Goal: Find specific page/section: Find specific page/section

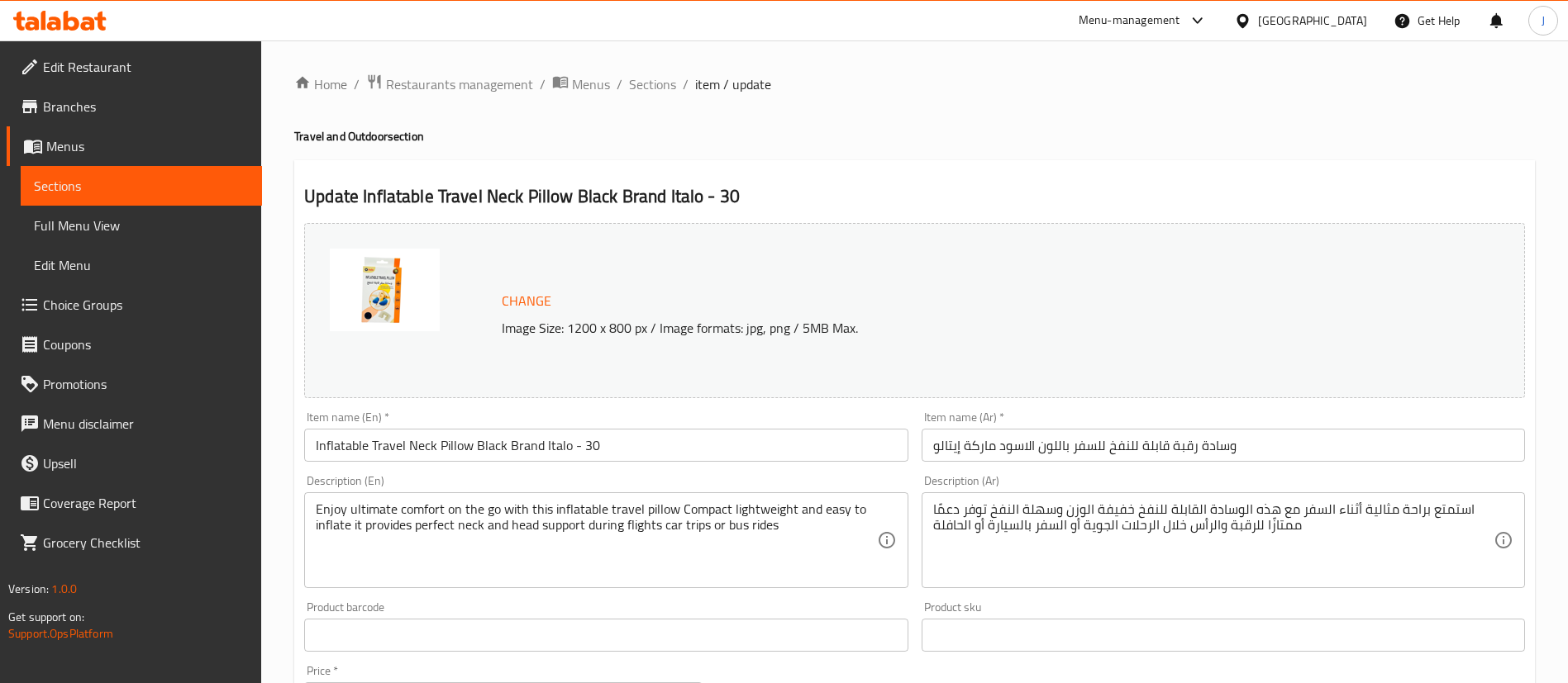
click at [1358, 20] on div "[GEOGRAPHIC_DATA]" at bounding box center [1313, 20] width 109 height 18
click at [989, 150] on div "Home / Restaurants management / Menus / Sections / item / update Travel and Out…" at bounding box center [915, 616] width 1241 height 1085
click at [452, 87] on span "Restaurants management" at bounding box center [459, 85] width 147 height 19
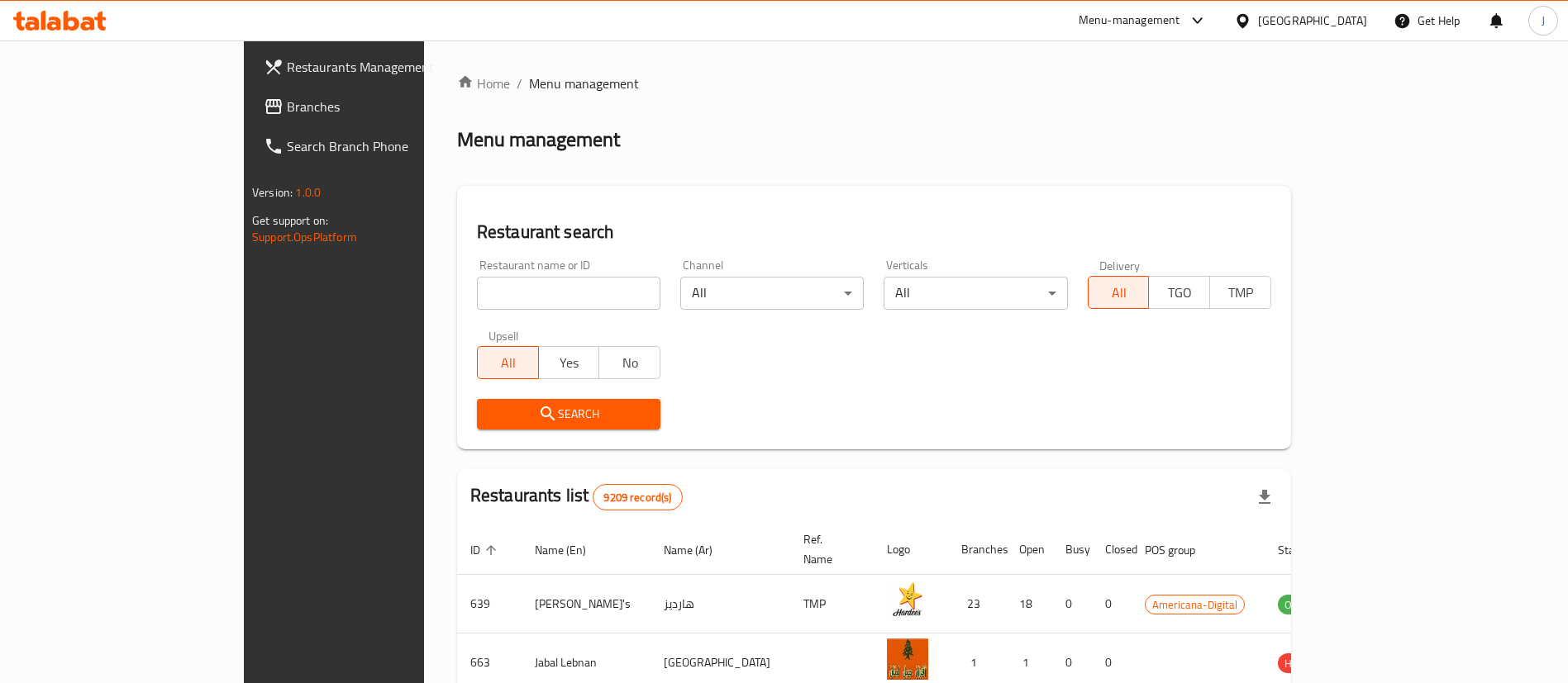
click at [1194, 157] on div "Home / Menu management Menu management Restaurant search Restaurant name or ID …" at bounding box center [874, 592] width 834 height 1037
click at [1347, 20] on div "[GEOGRAPHIC_DATA]" at bounding box center [1313, 20] width 109 height 18
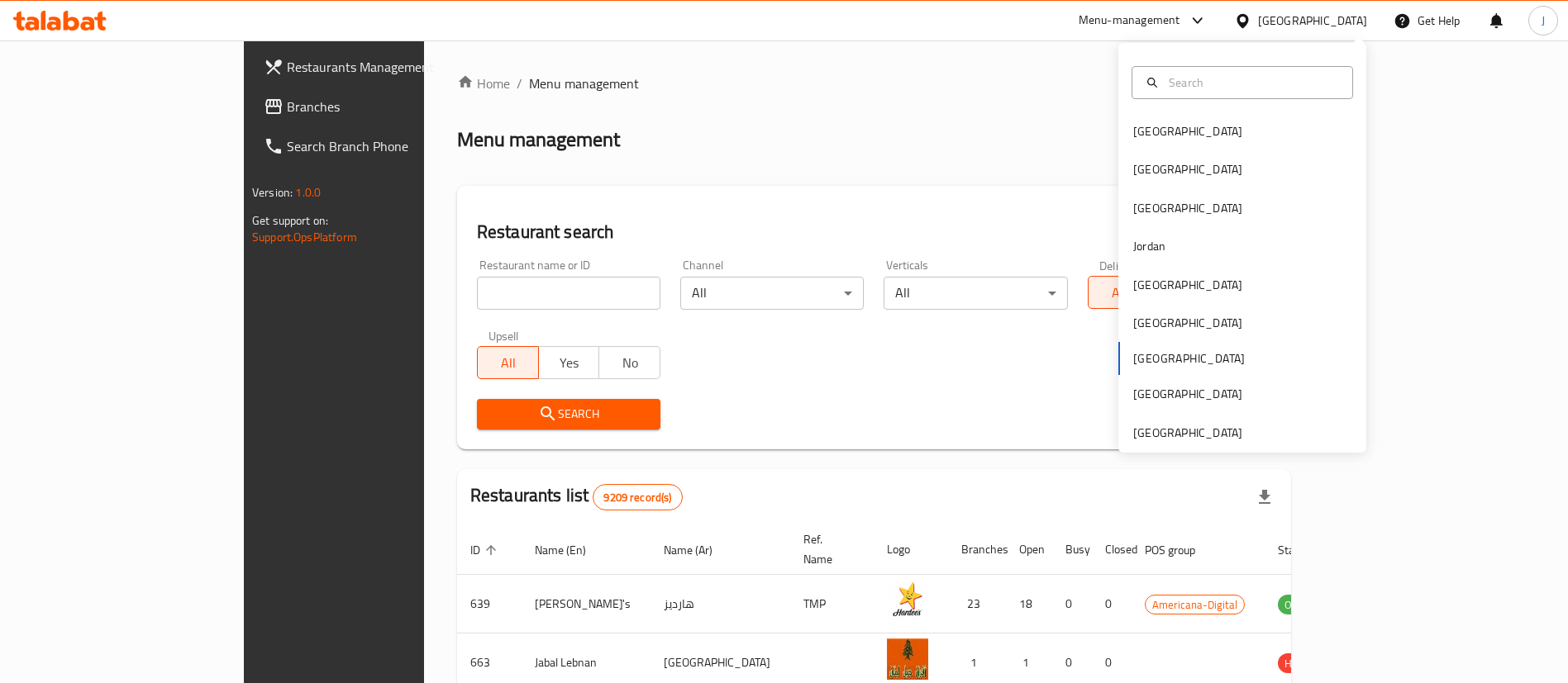
click at [923, 203] on div "Restaurant search Restaurant name or ID Restaurant name or ID Channel All ​ Ver…" at bounding box center [874, 317] width 834 height 263
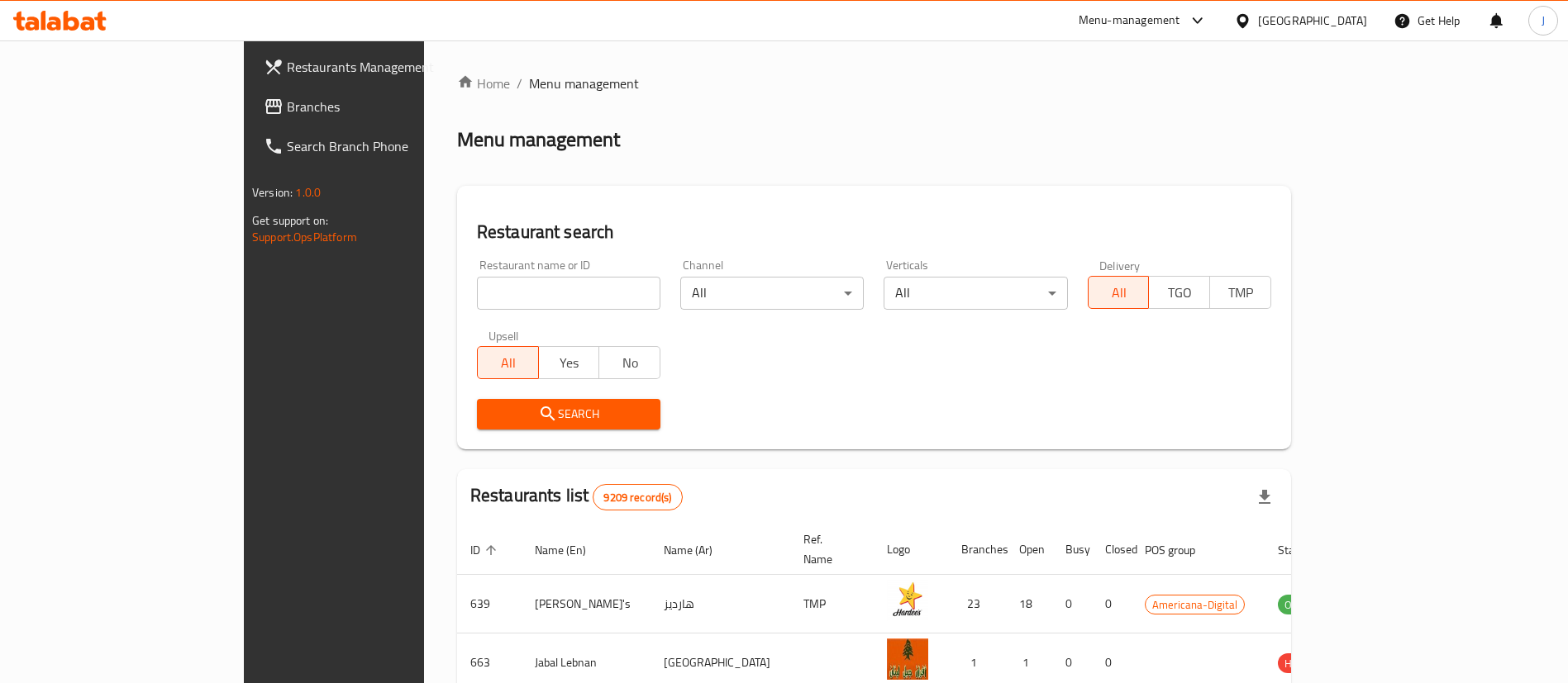
click at [1181, 17] on div "Menu-management" at bounding box center [1130, 20] width 102 height 19
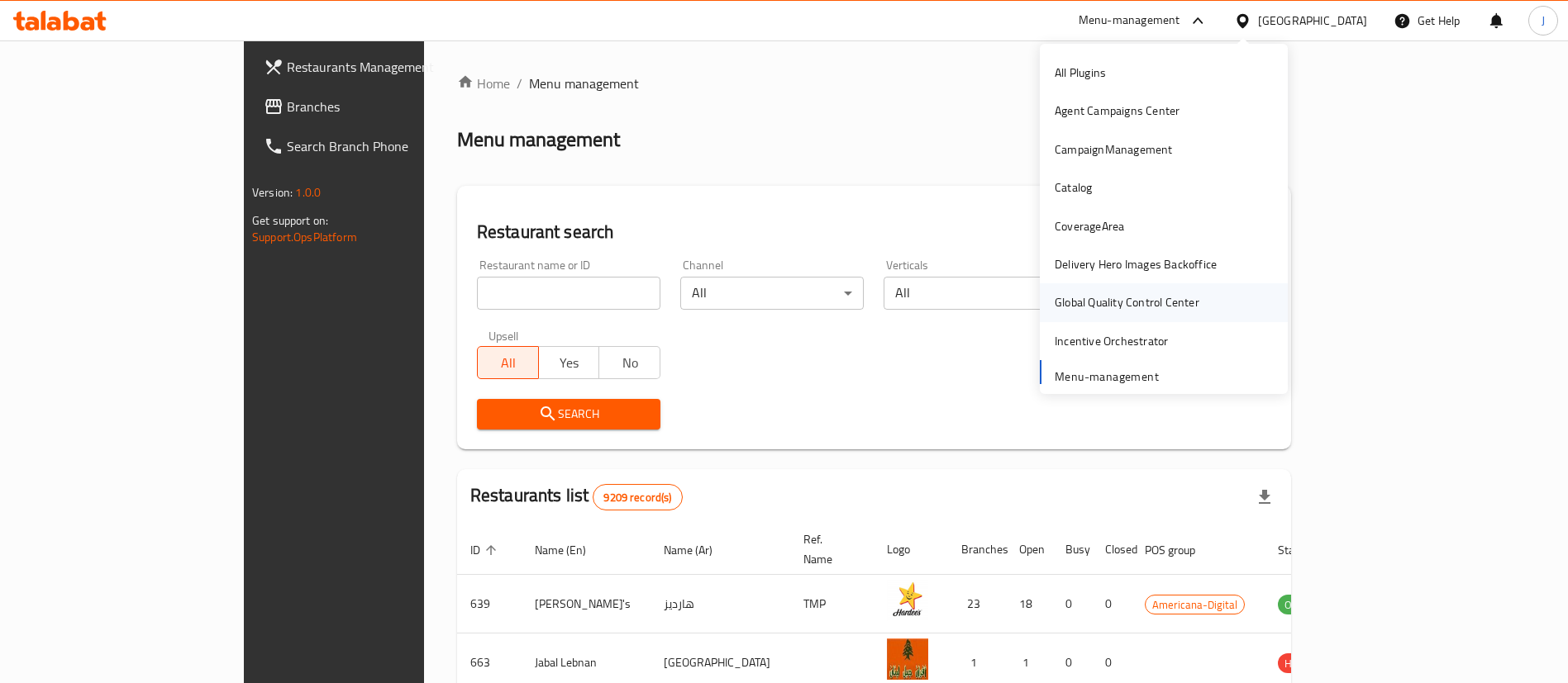
click at [1091, 301] on div "Global Quality Control Center" at bounding box center [1127, 302] width 145 height 18
